Goal: Find specific page/section: Find specific page/section

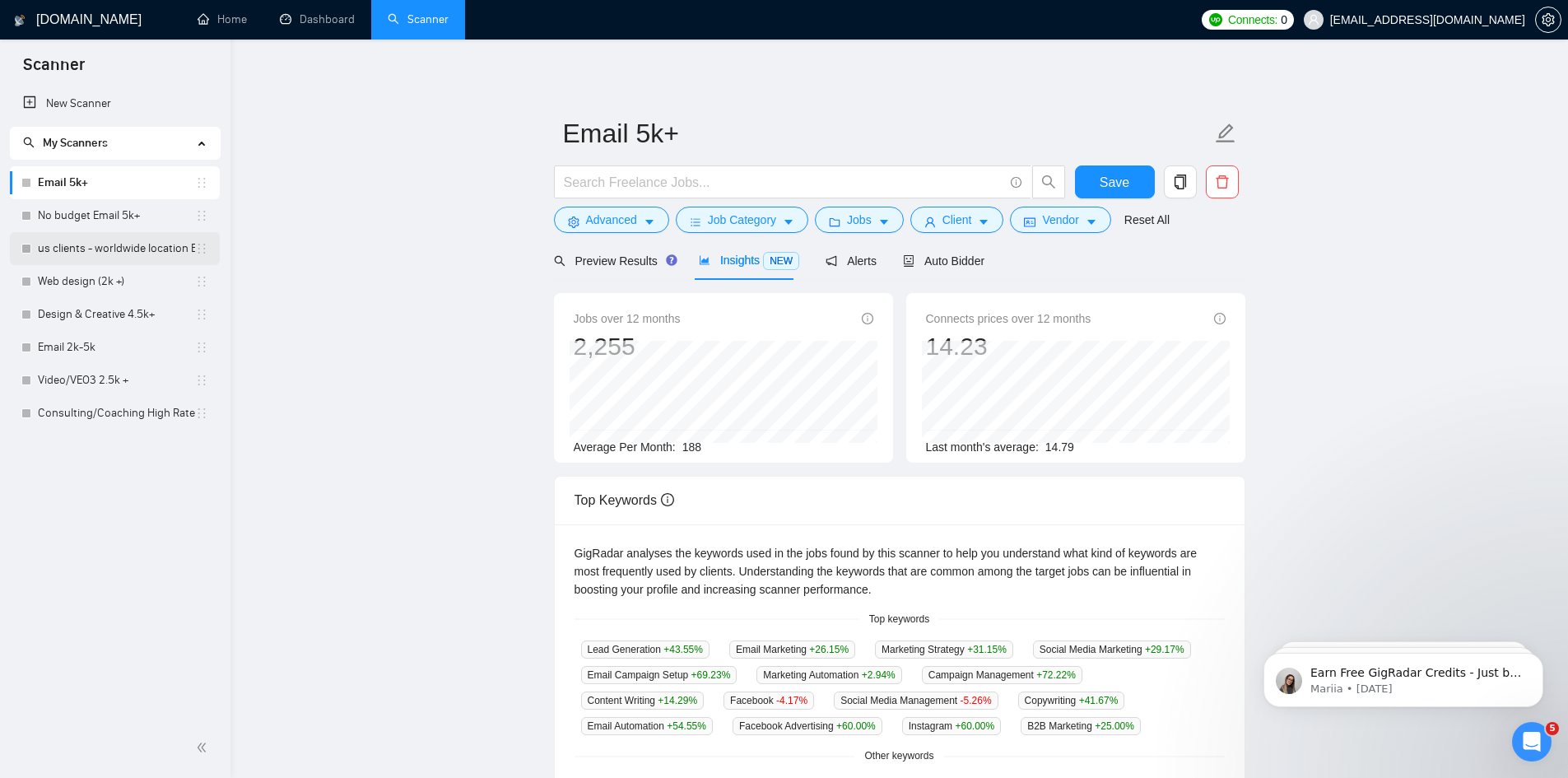
click at [89, 249] on link "us clients - worldwide location Email 5k+" at bounding box center [116, 249] width 158 height 33
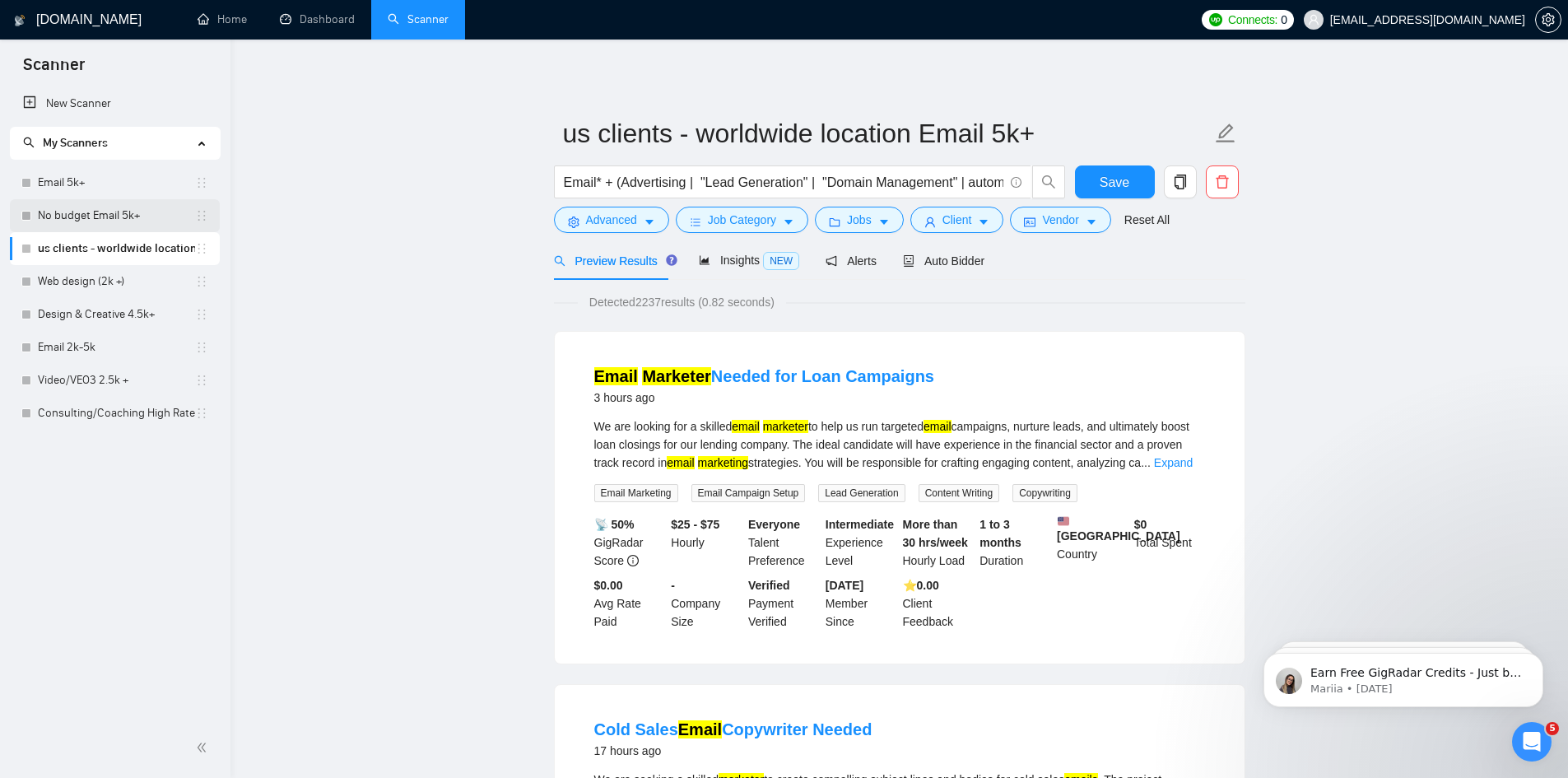
click at [94, 212] on link "No budget Email 5k+" at bounding box center [116, 216] width 158 height 33
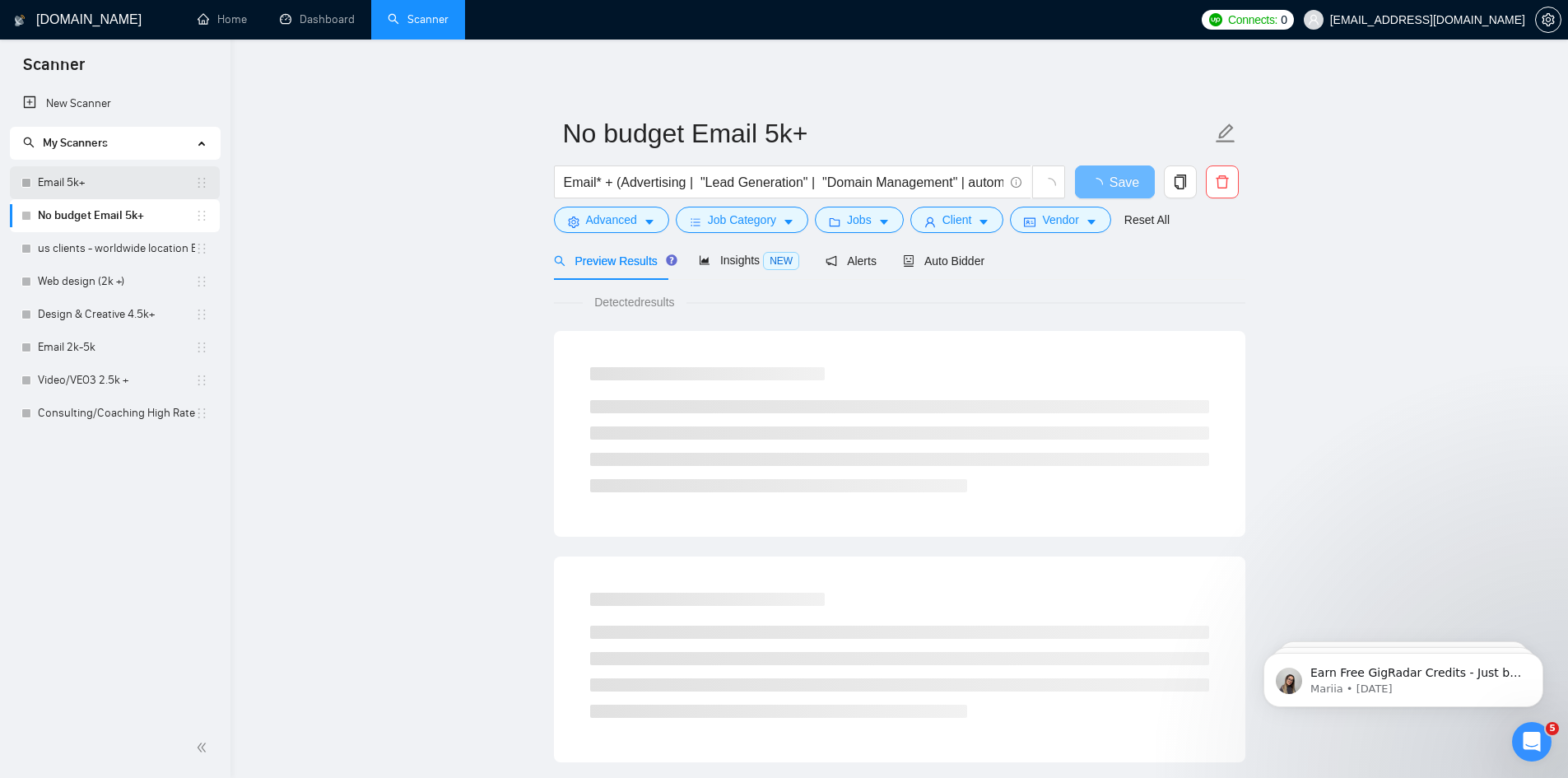
click at [94, 186] on link "Email 5k+" at bounding box center [116, 183] width 158 height 33
